Goal: Information Seeking & Learning: Check status

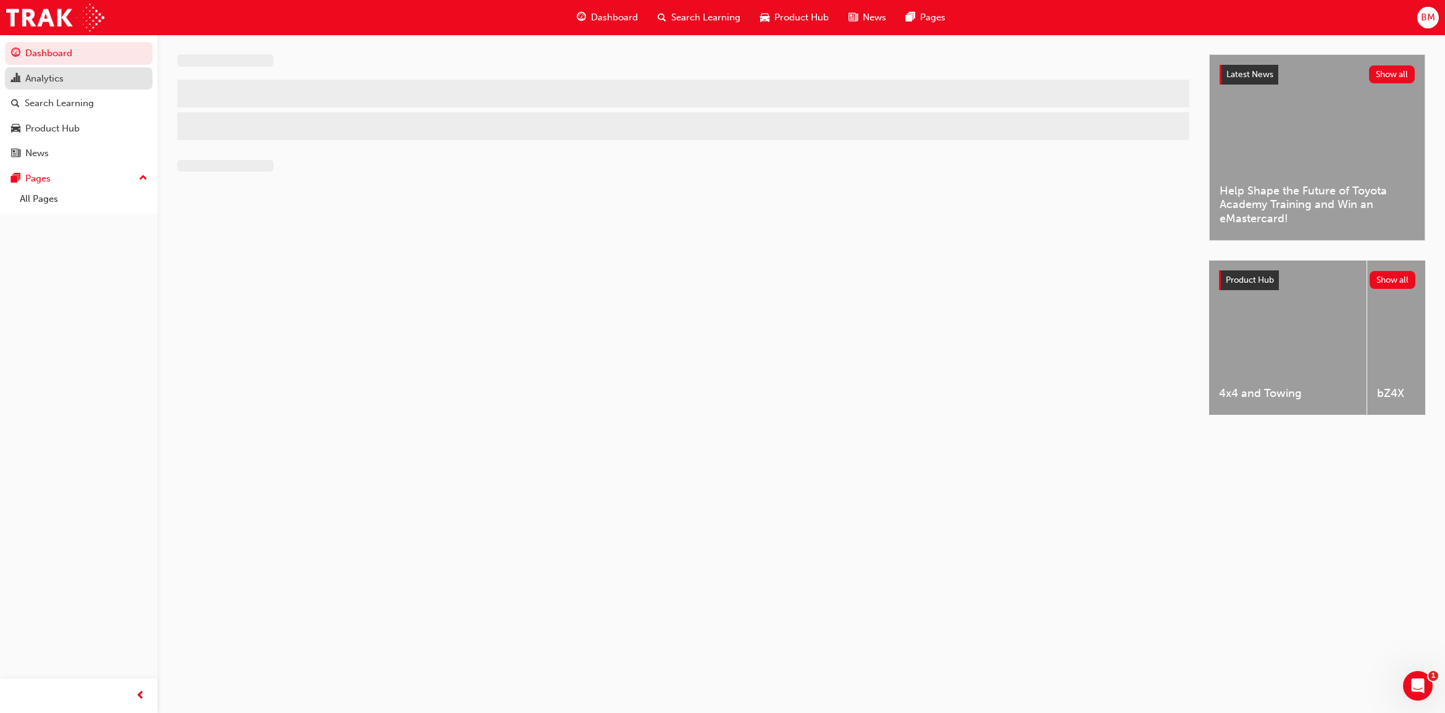
click at [63, 82] on div "Analytics" at bounding box center [44, 79] width 38 height 14
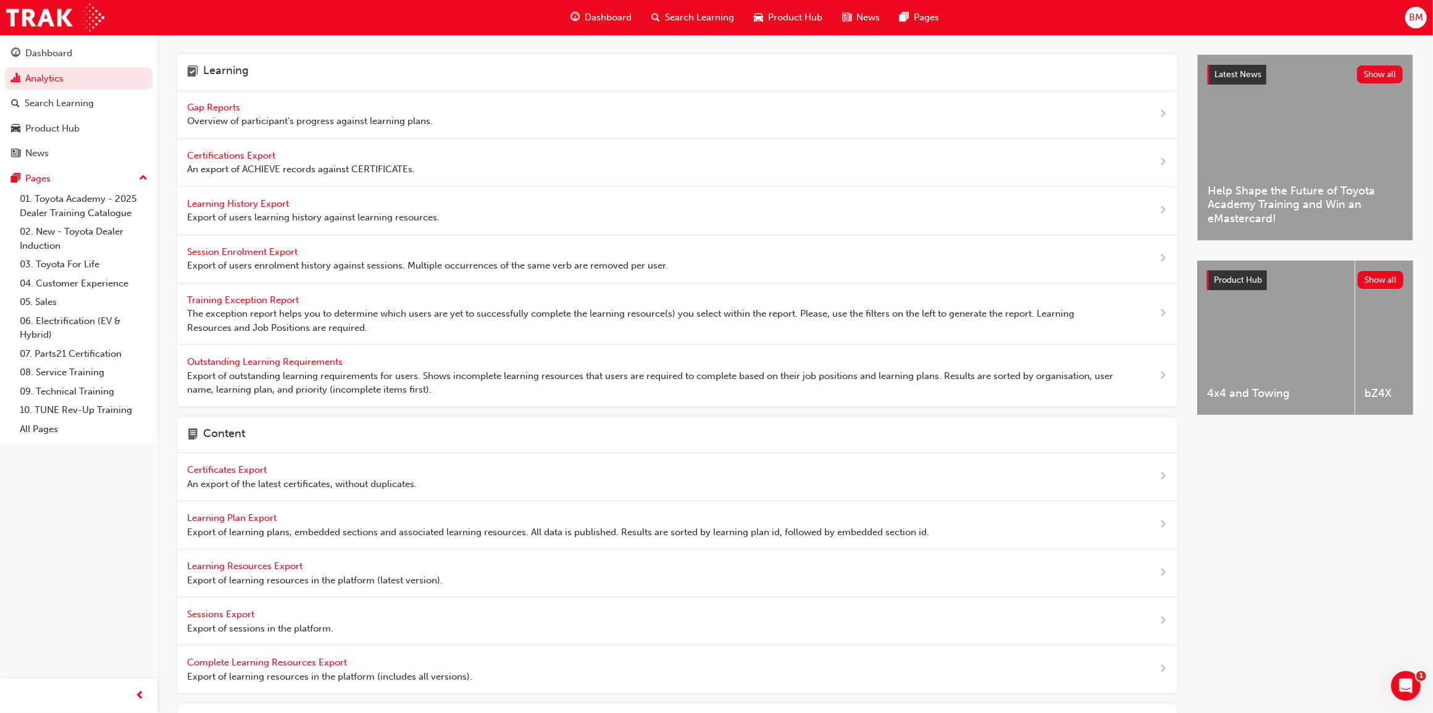
click at [220, 108] on span "Gap Reports" at bounding box center [215, 107] width 56 height 11
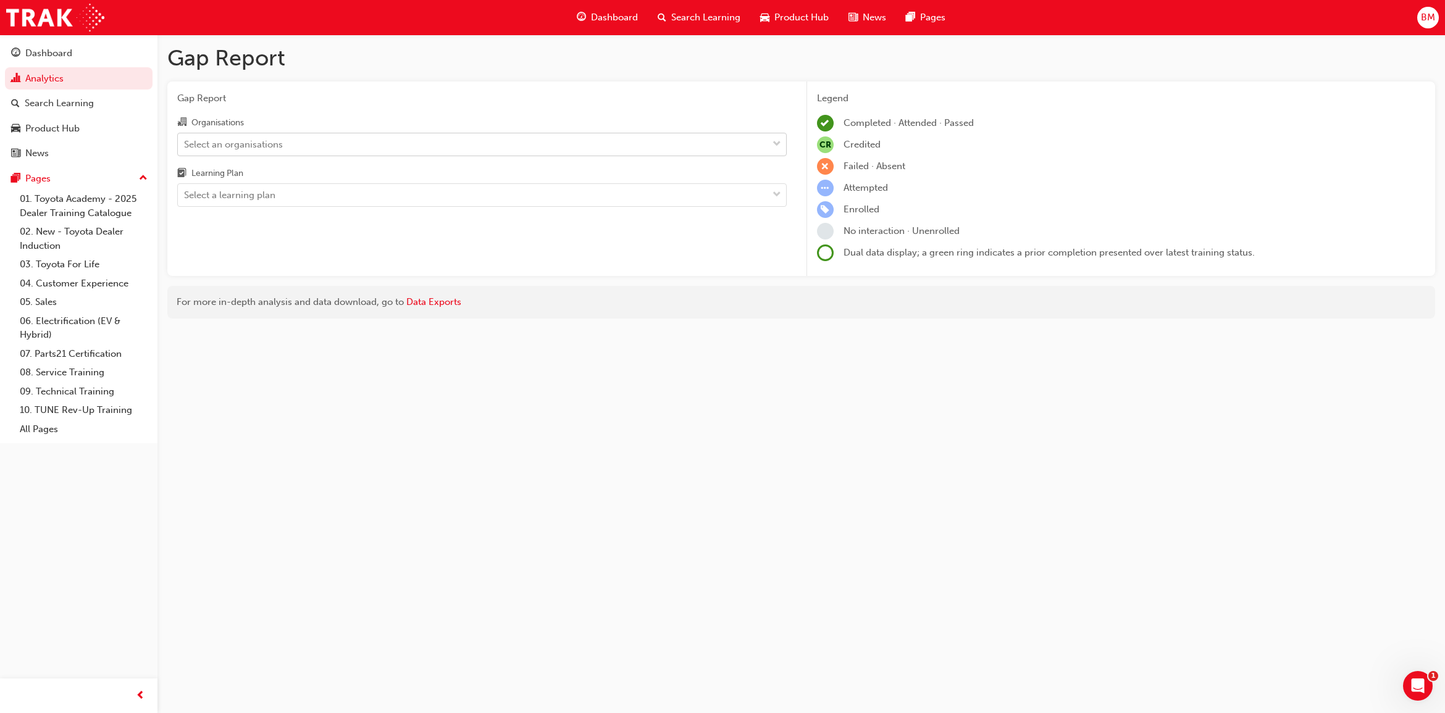
click at [299, 147] on div "Select an organisations" at bounding box center [473, 144] width 590 height 22
click at [185, 147] on input "Organisations Select an organisations" at bounding box center [184, 143] width 1 height 10
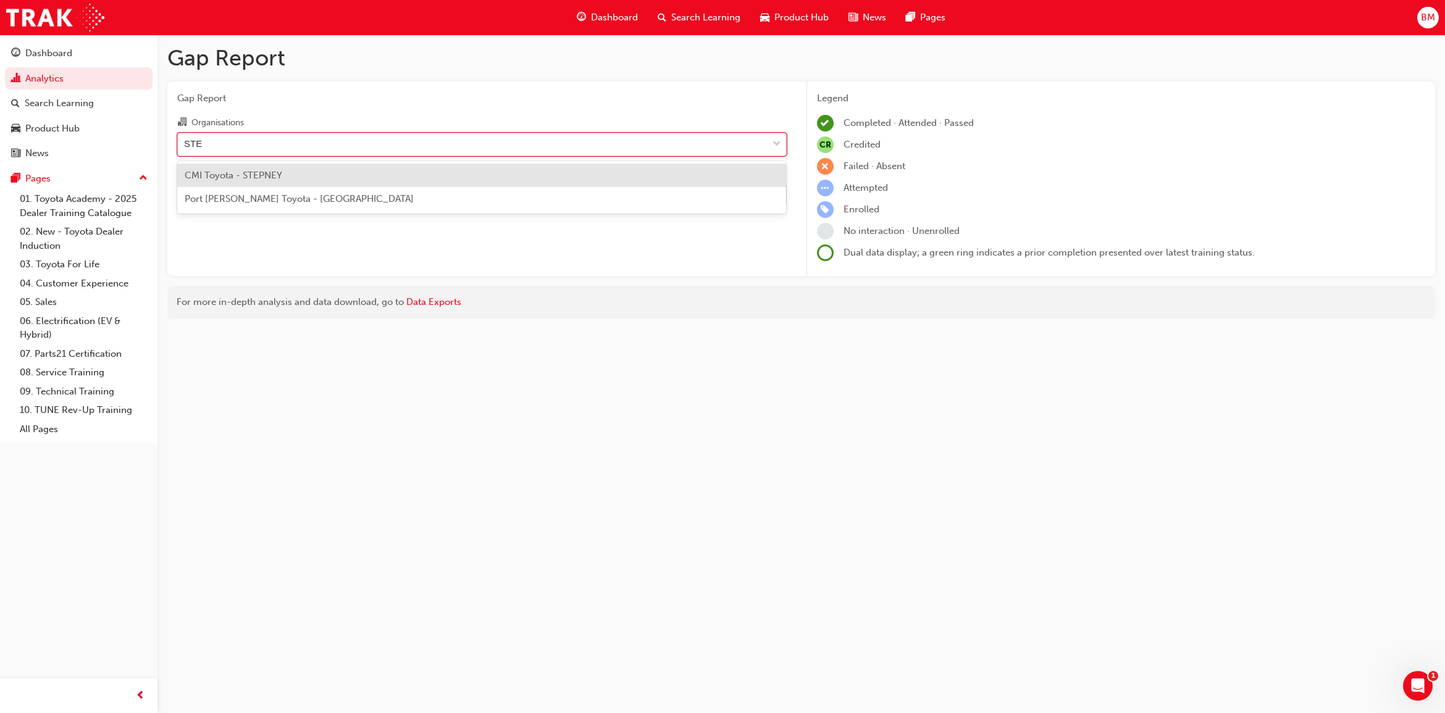
type input "STEP"
click at [306, 167] on div "CMI Toyota - STEPNEY" at bounding box center [481, 176] width 609 height 24
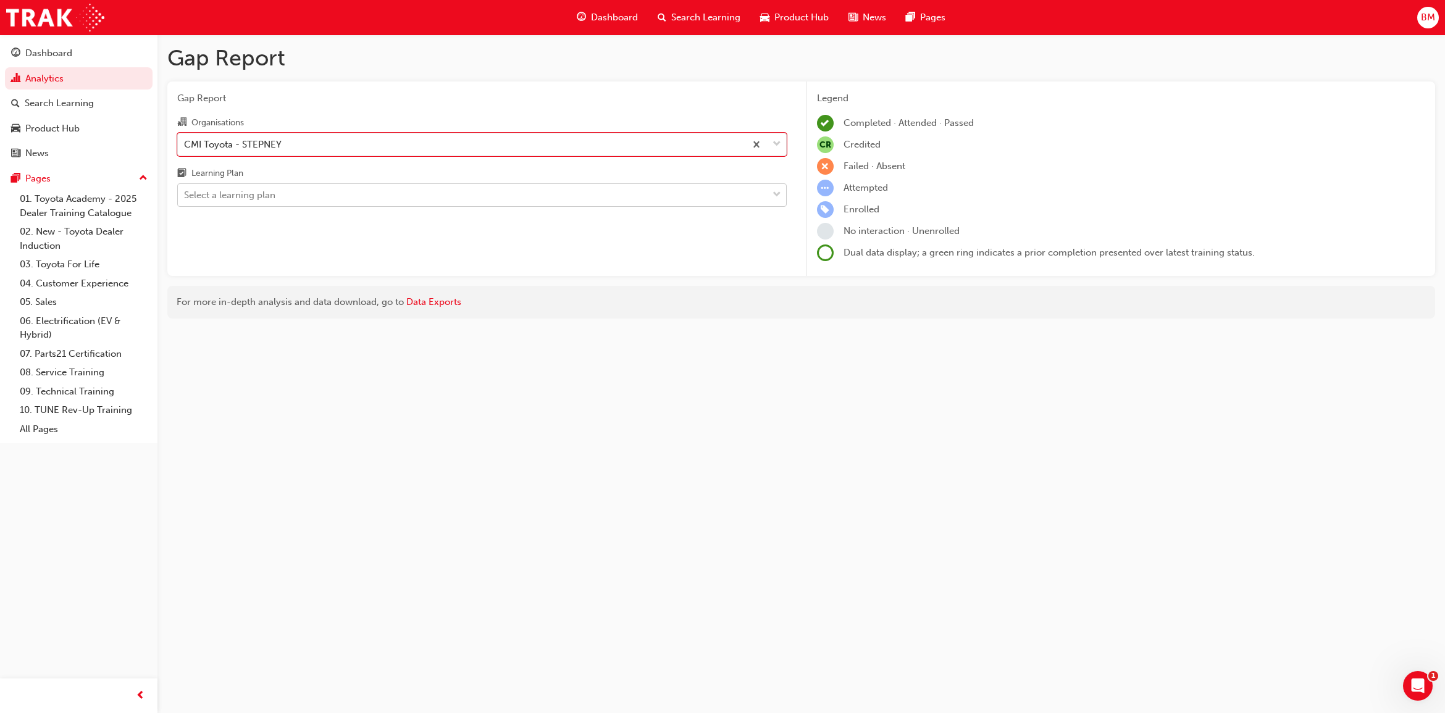
click at [277, 199] on div "Select a learning plan" at bounding box center [473, 196] width 590 height 22
click at [185, 199] on input "Learning Plan Select a learning plan" at bounding box center [184, 195] width 1 height 10
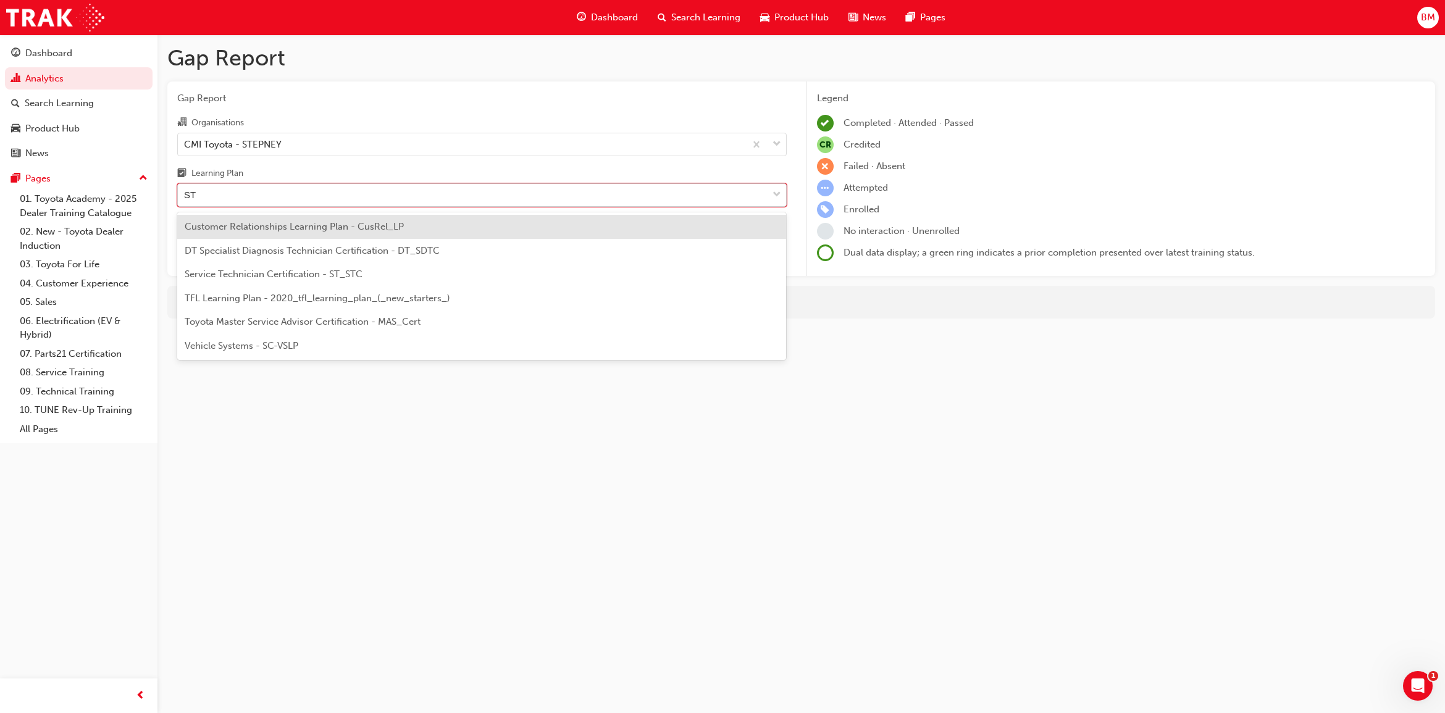
type input "STC"
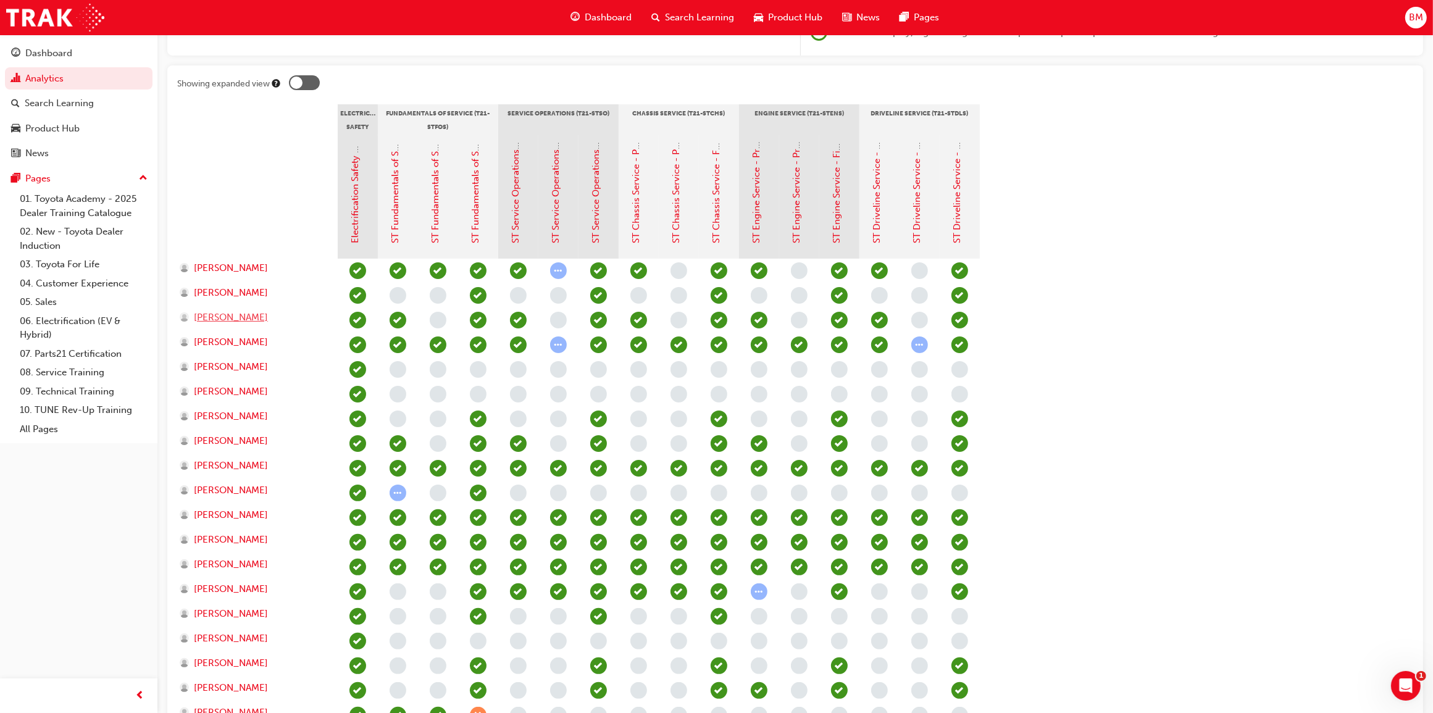
scroll to position [377, 0]
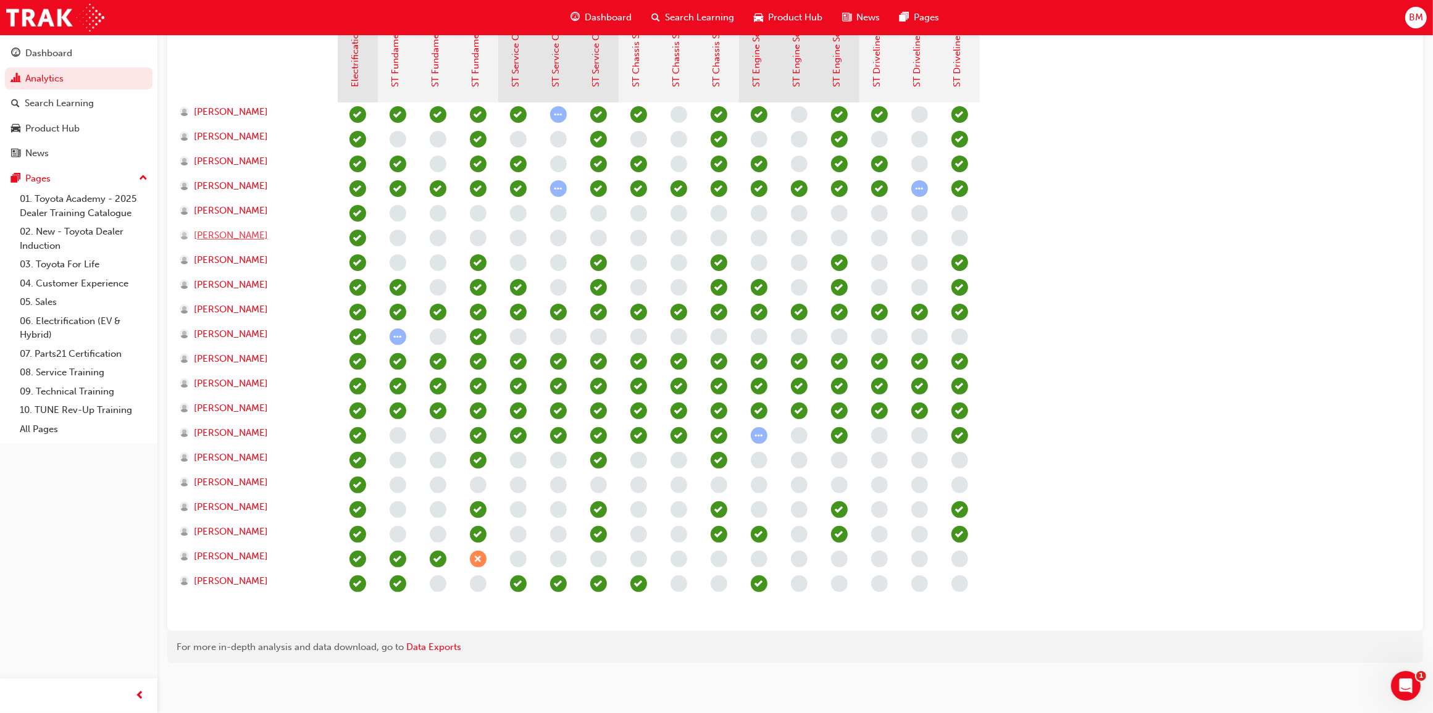
click at [228, 235] on span "[PERSON_NAME]" at bounding box center [231, 235] width 74 height 14
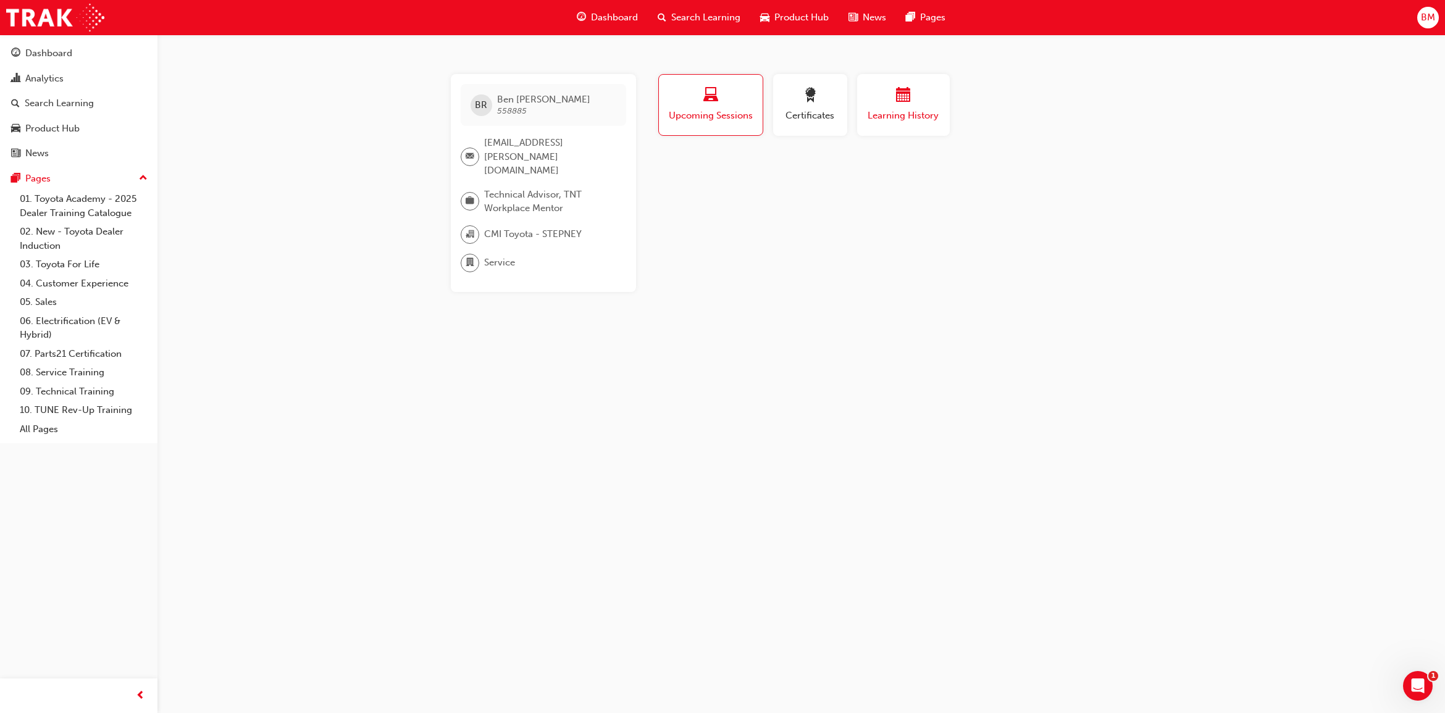
click at [900, 111] on span "Learning History" at bounding box center [903, 116] width 74 height 14
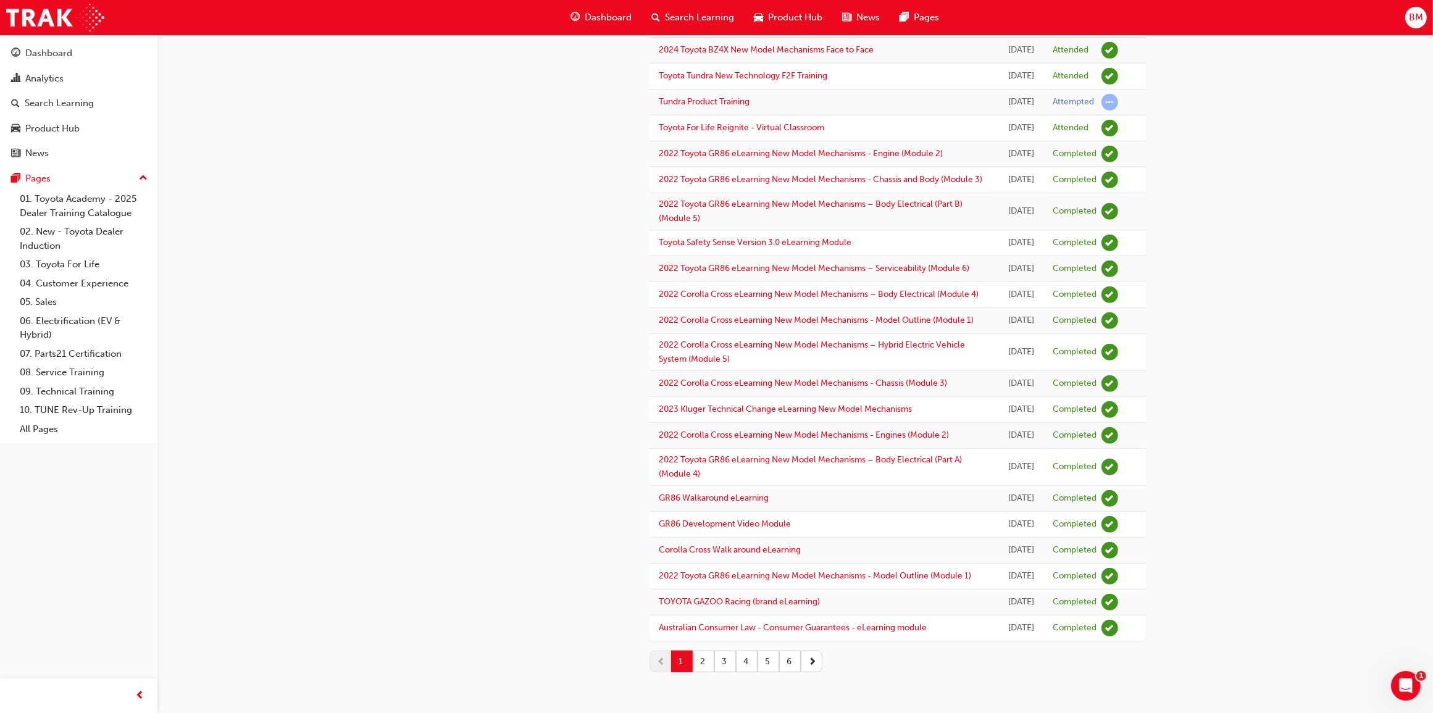
scroll to position [1374, 0]
click at [703, 666] on button "2" at bounding box center [704, 662] width 22 height 22
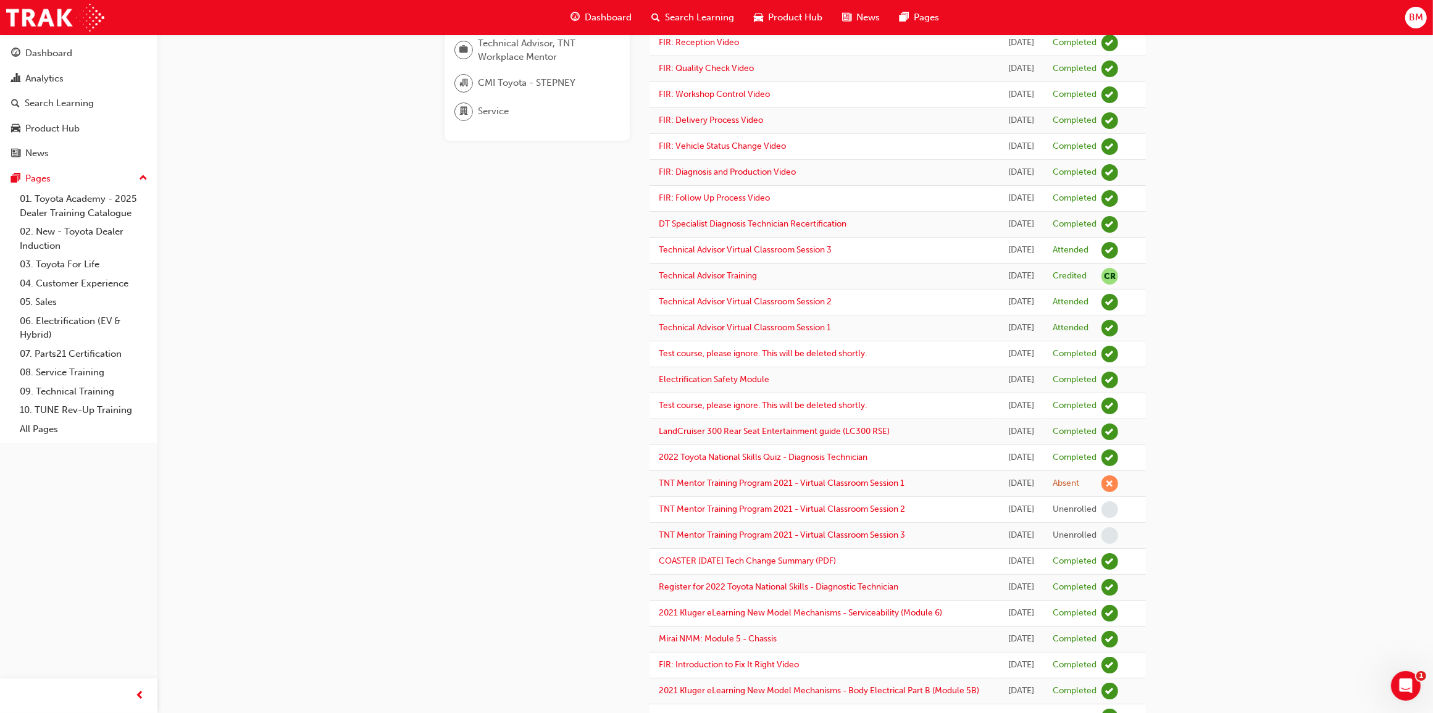
scroll to position [0, 0]
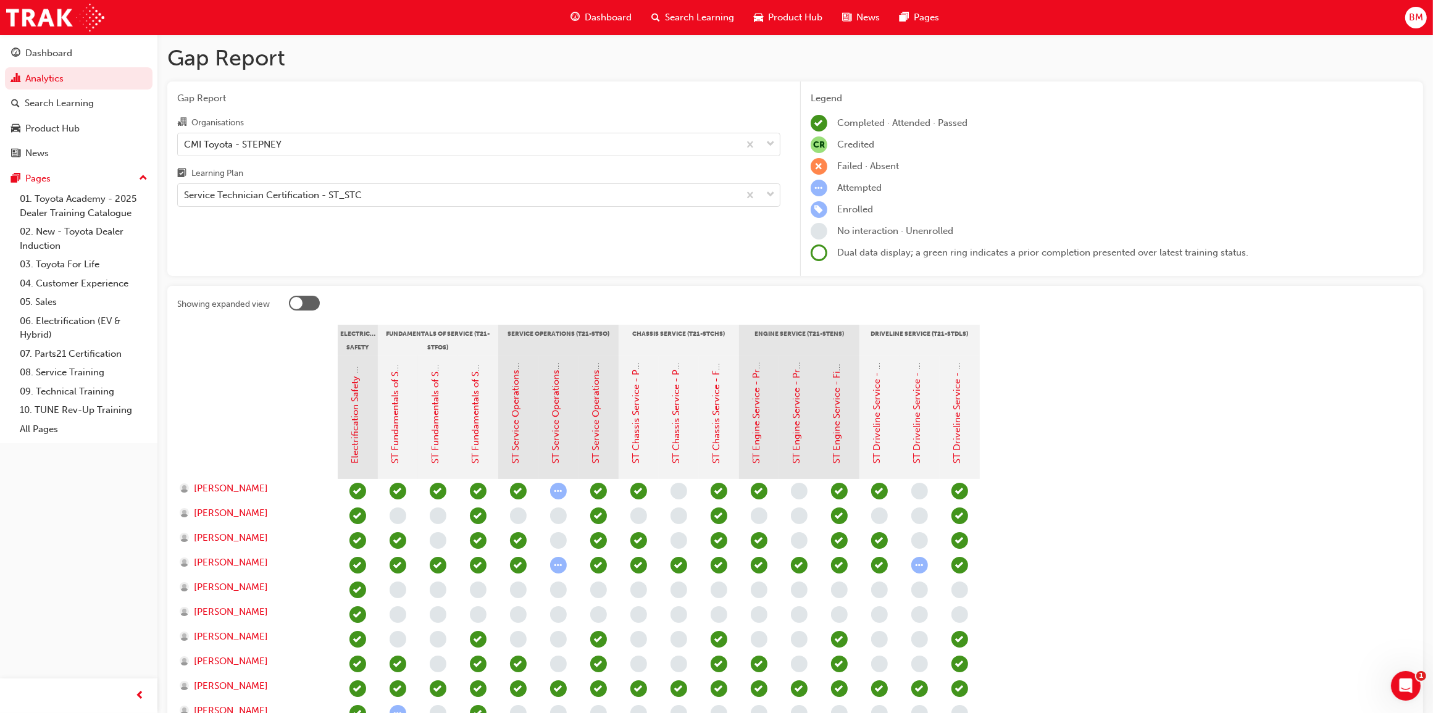
scroll to position [377, 0]
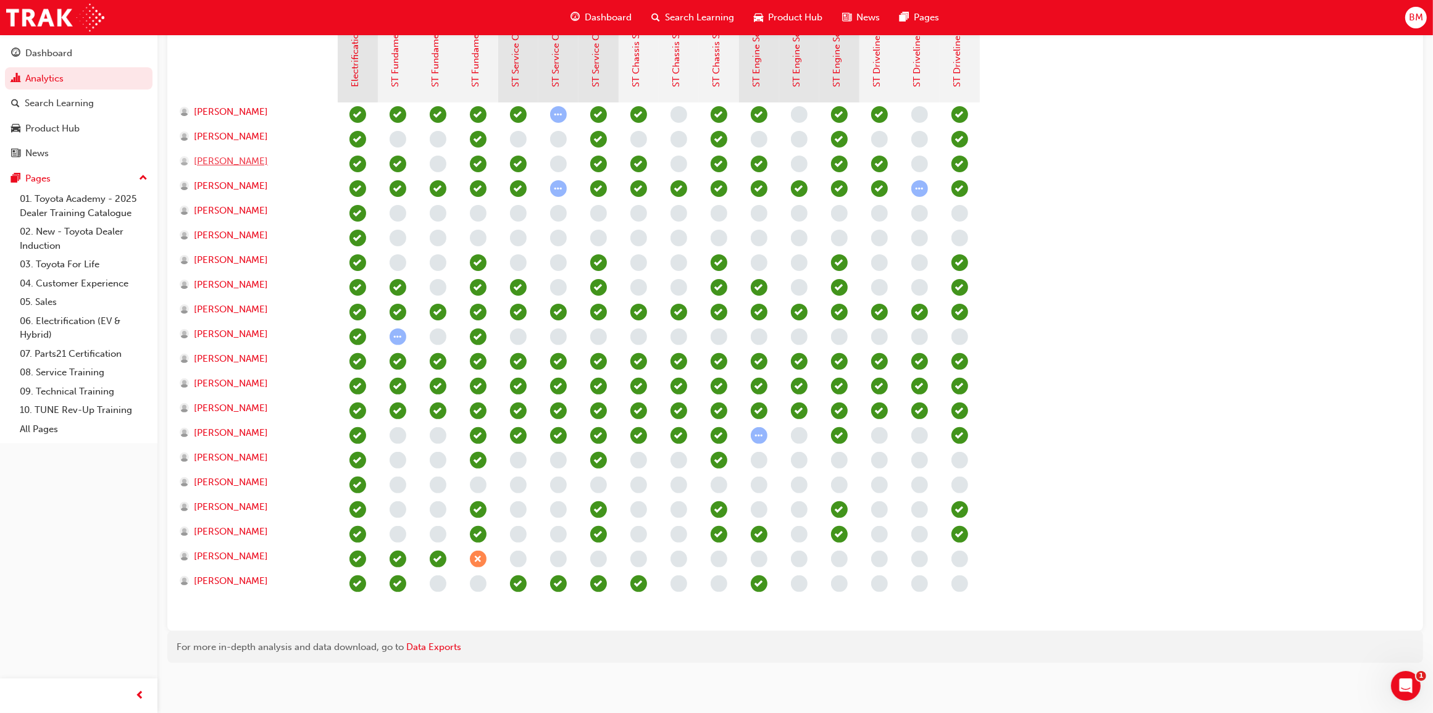
click at [236, 161] on span "[PERSON_NAME]" at bounding box center [231, 161] width 74 height 14
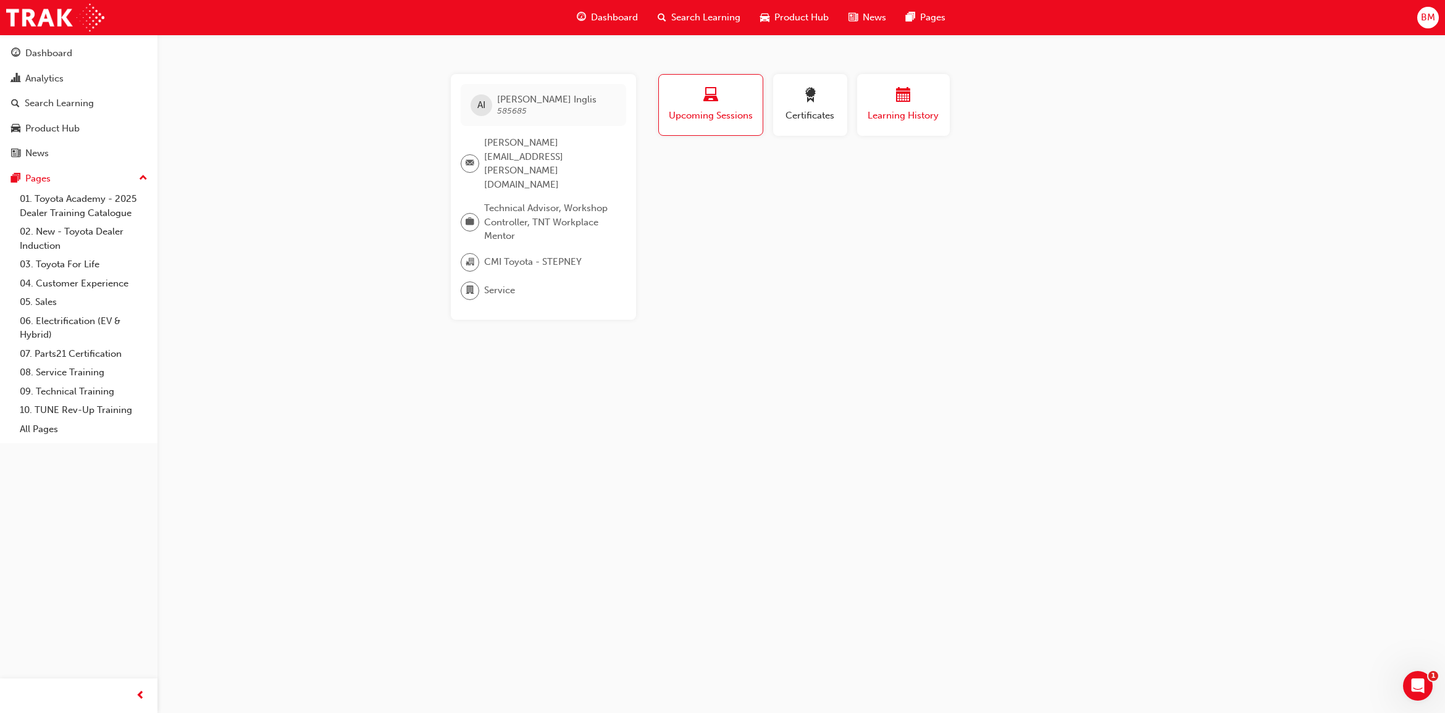
click at [892, 104] on div "button" at bounding box center [903, 97] width 74 height 19
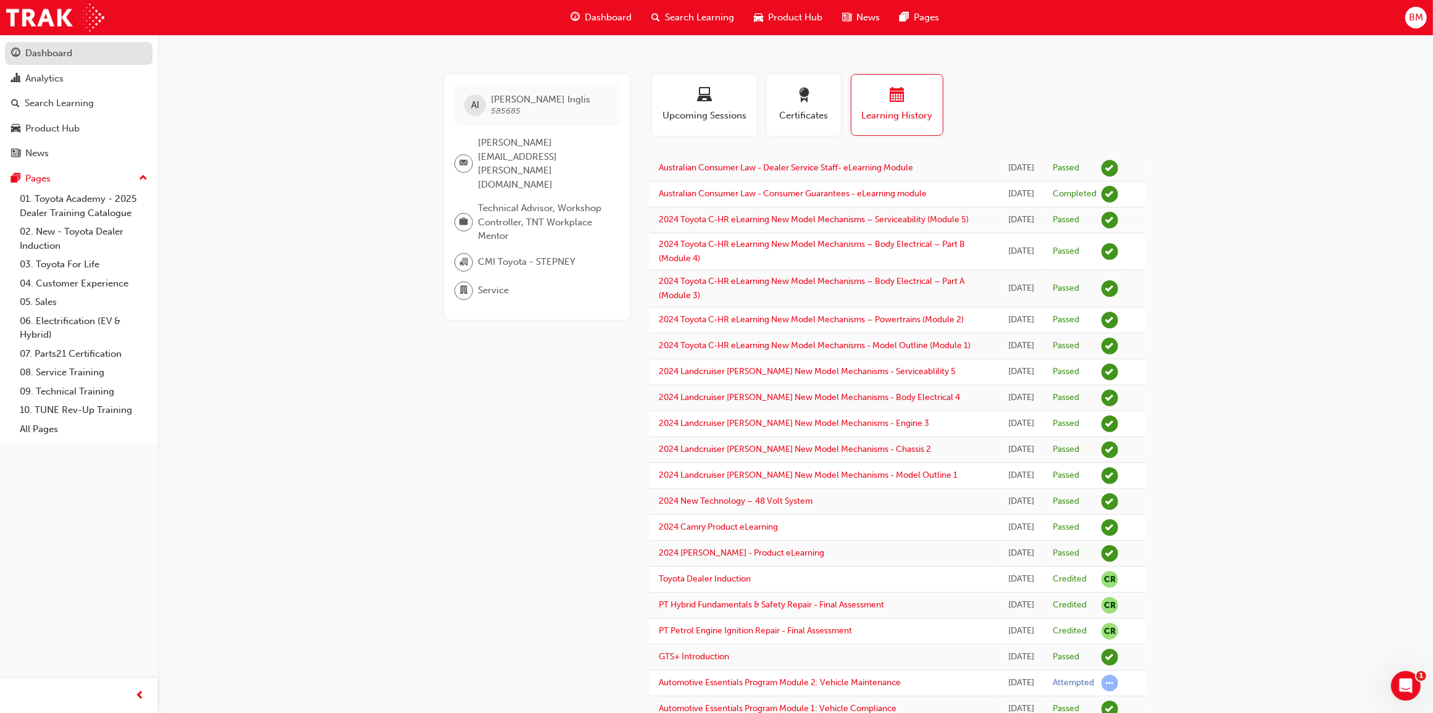
click at [64, 48] on div "Dashboard" at bounding box center [48, 53] width 47 height 14
